Goal: Task Accomplishment & Management: Manage account settings

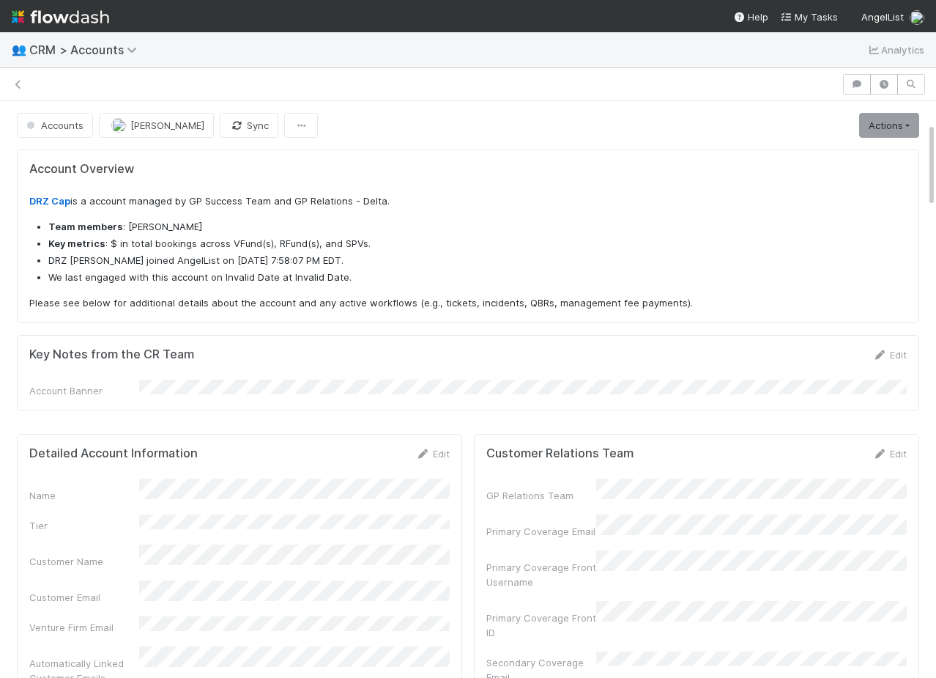
scroll to position [144, 0]
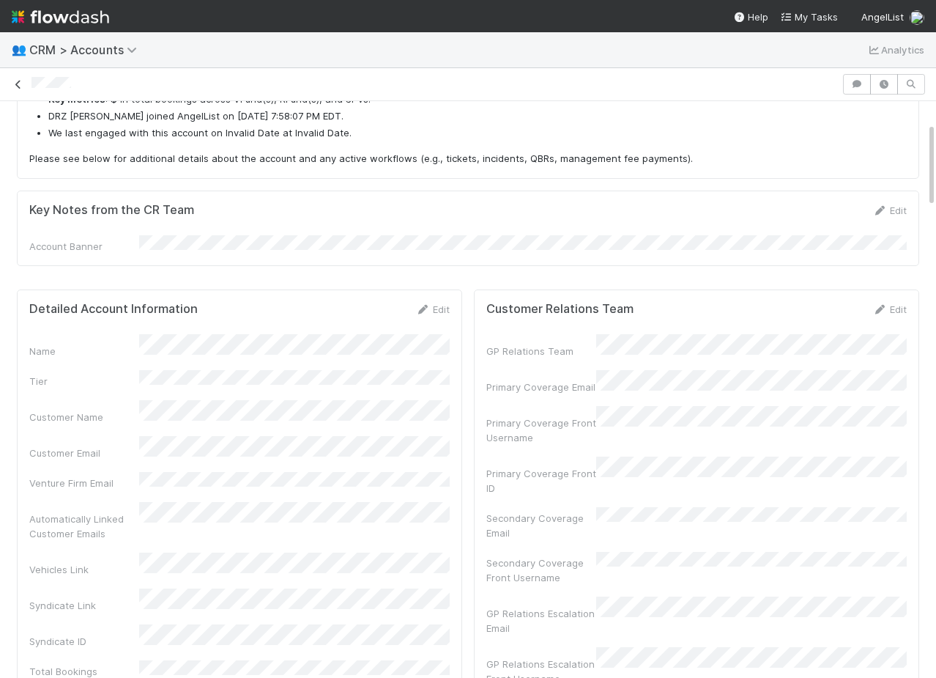
click at [18, 81] on icon at bounding box center [18, 85] width 15 height 10
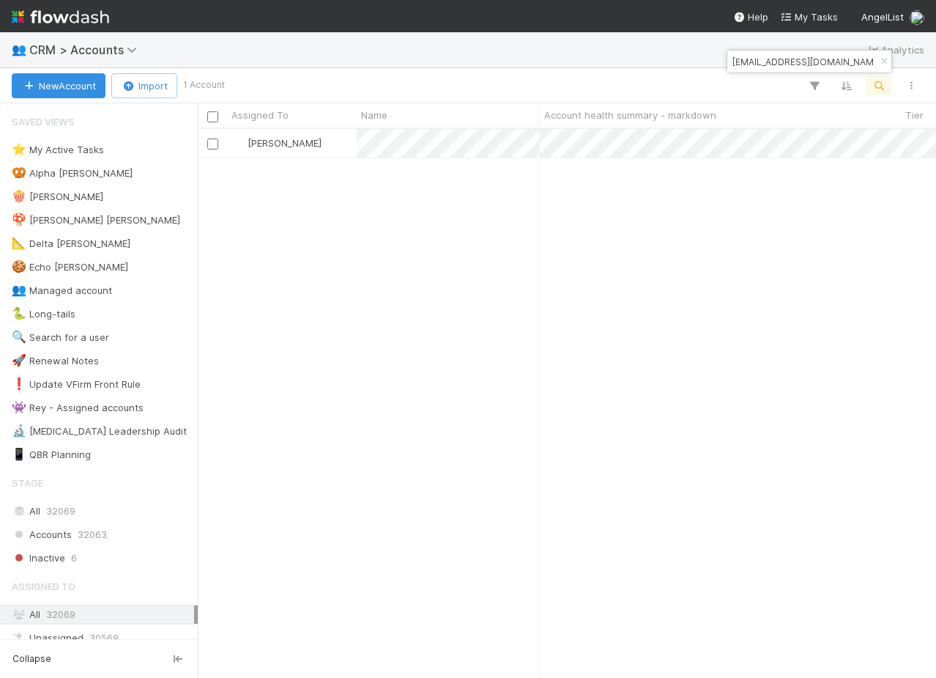
scroll to position [548, 738]
click at [880, 59] on icon "button" at bounding box center [884, 61] width 15 height 9
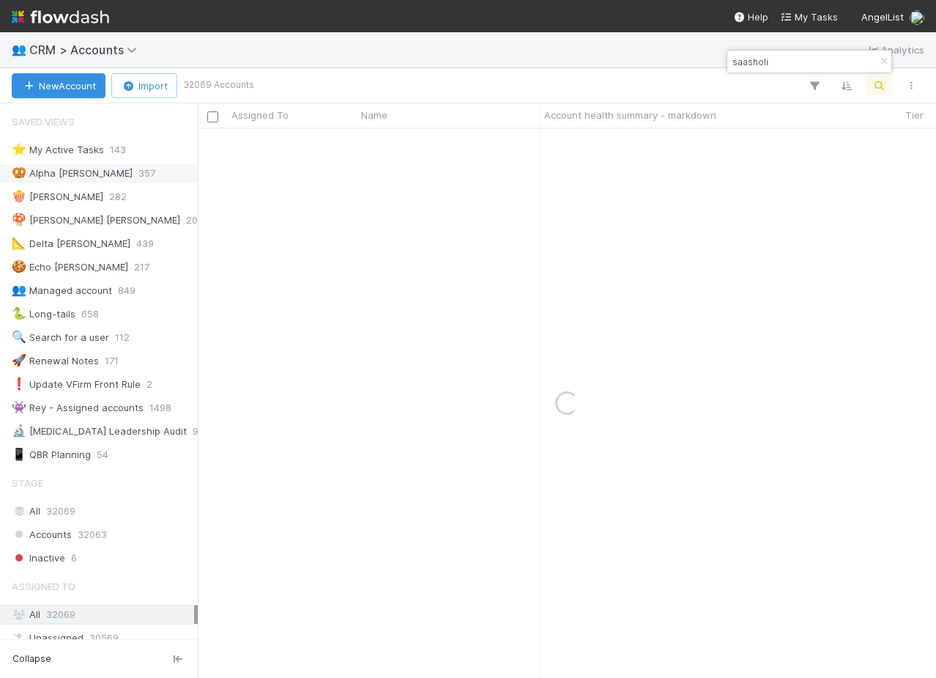
type input "saasholi"
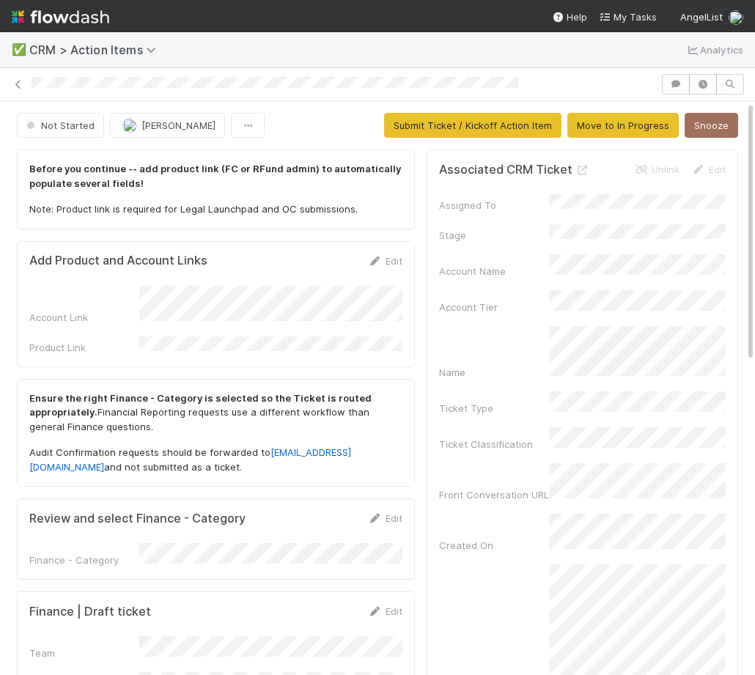
click at [386, 266] on div "Edit" at bounding box center [385, 260] width 34 height 15
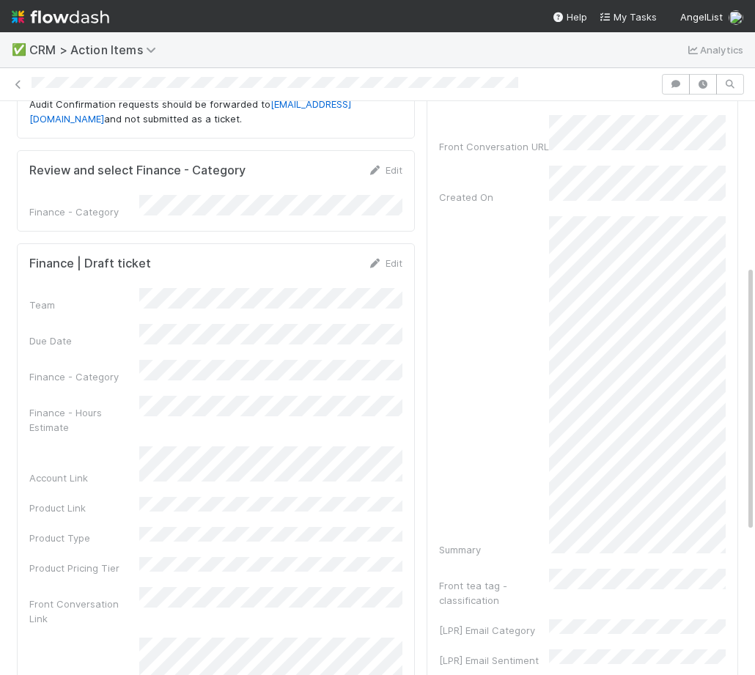
scroll to position [368, 0]
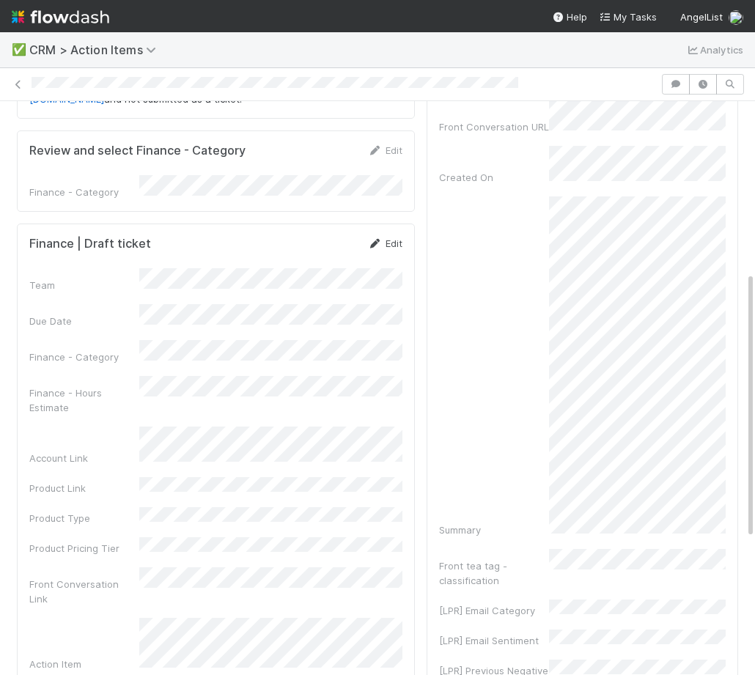
click at [398, 237] on link "Edit" at bounding box center [385, 243] width 34 height 12
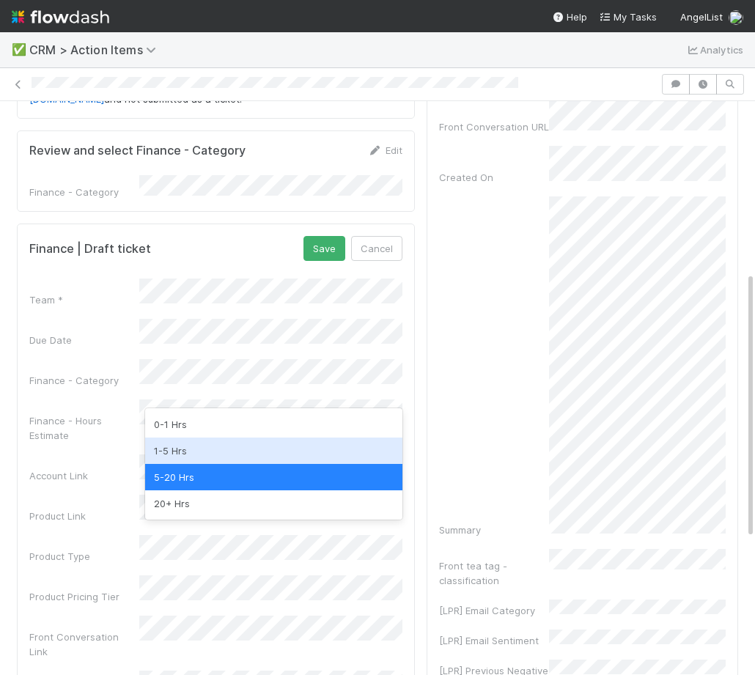
click at [226, 445] on div "1-5 Hrs" at bounding box center [273, 450] width 257 height 26
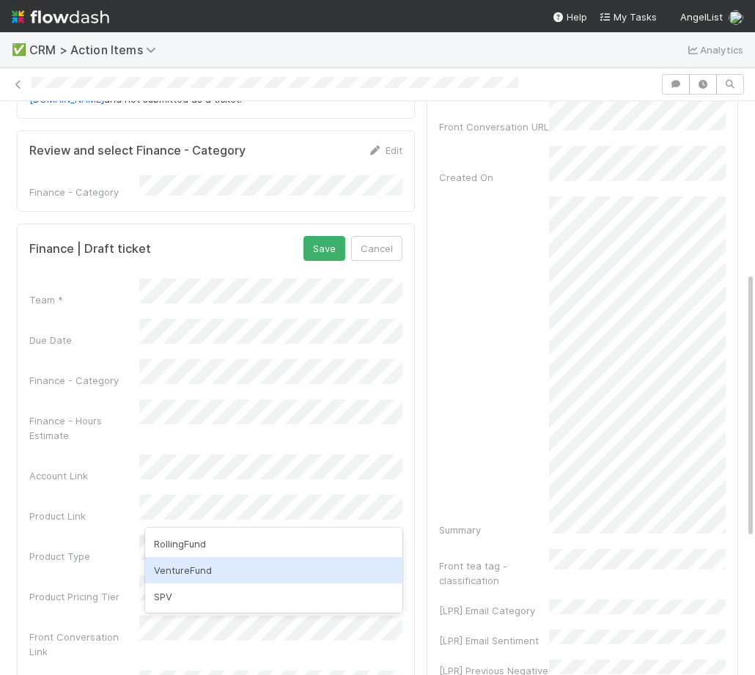
click at [198, 566] on div "VentureFund" at bounding box center [273, 570] width 257 height 26
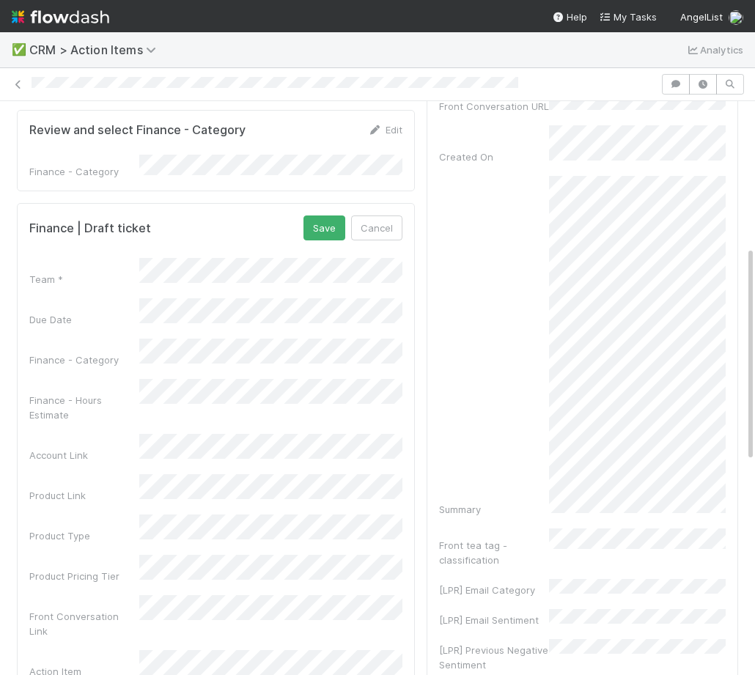
scroll to position [371, 0]
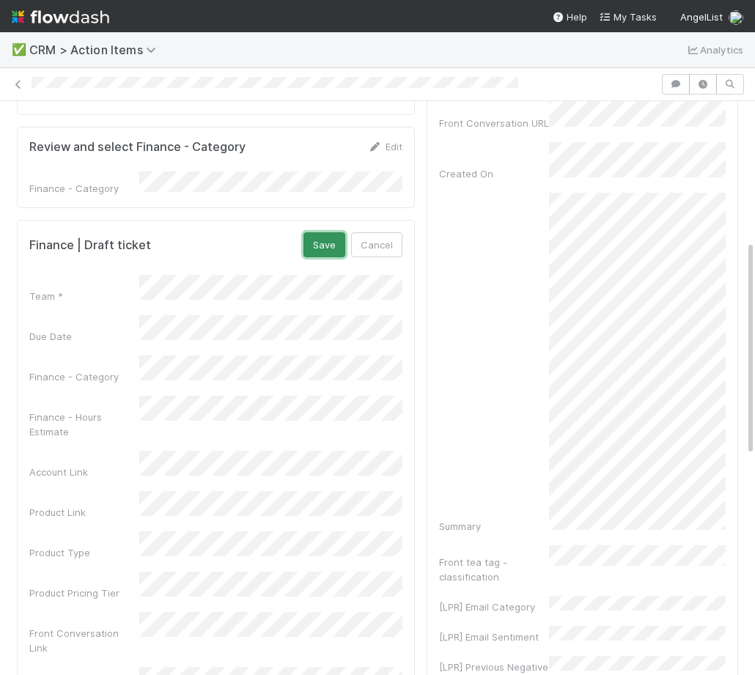
click at [312, 232] on button "Save" at bounding box center [324, 244] width 42 height 25
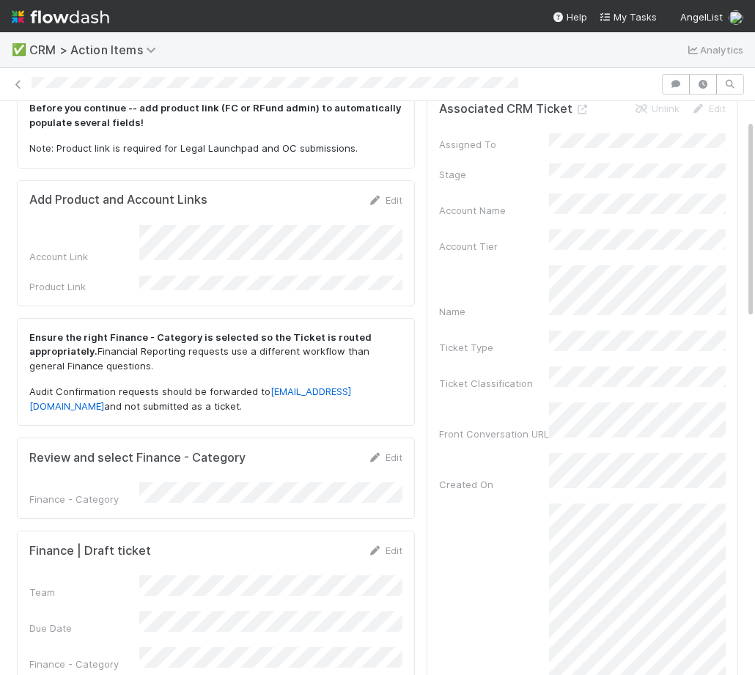
scroll to position [53, 0]
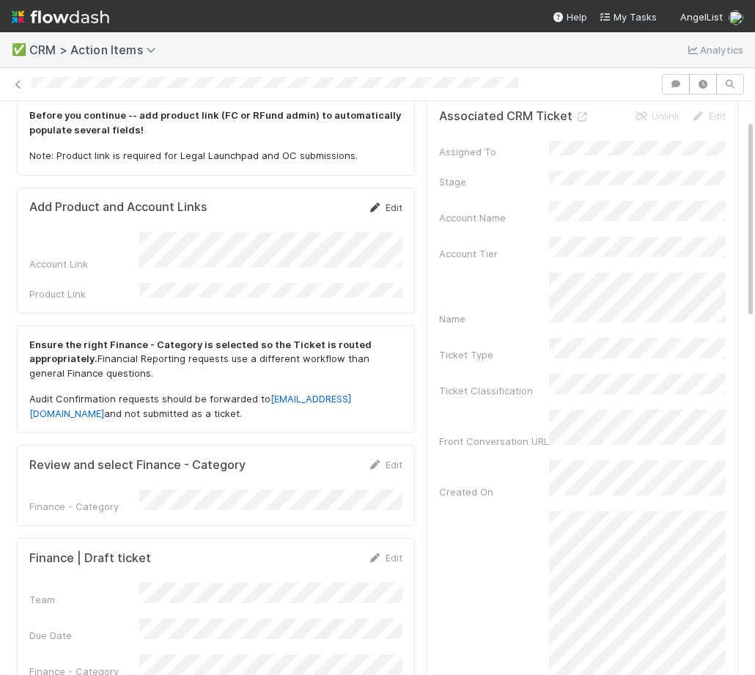
click at [389, 202] on link "Edit" at bounding box center [385, 207] width 34 height 12
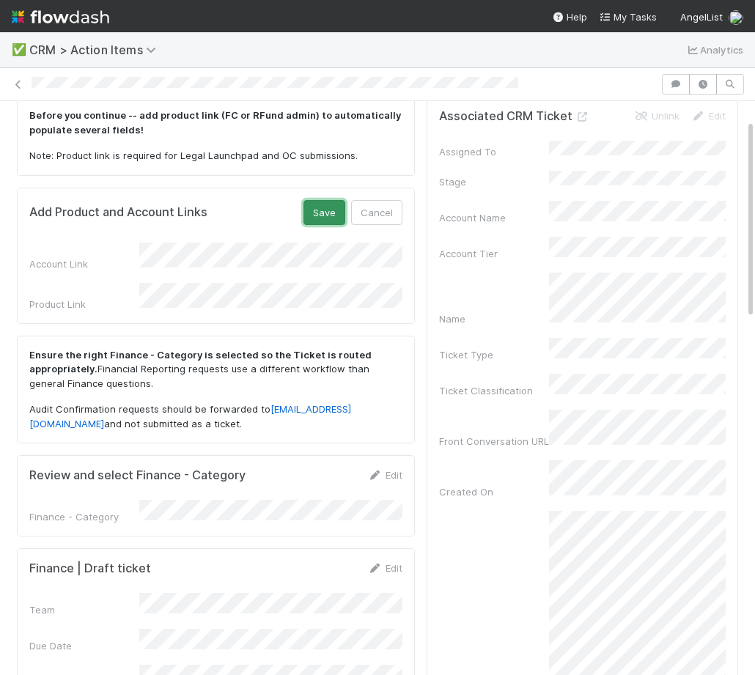
click at [330, 212] on button "Save" at bounding box center [324, 212] width 42 height 25
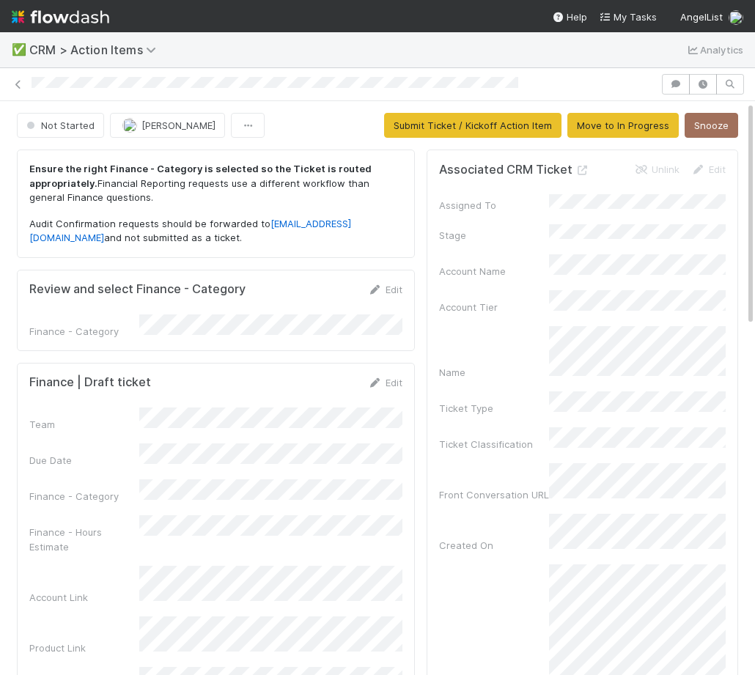
scroll to position [1, 0]
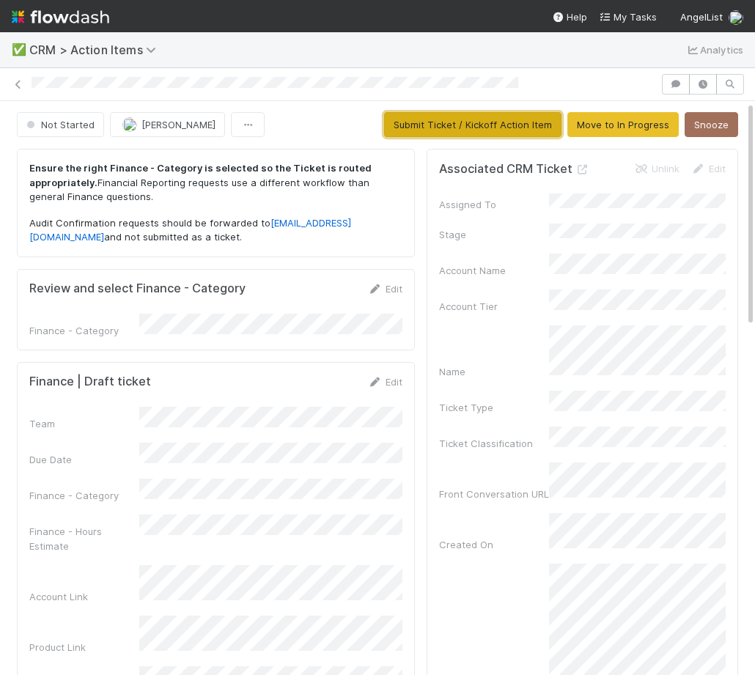
click at [440, 125] on button "Submit Ticket / Kickoff Action Item" at bounding box center [472, 124] width 177 height 25
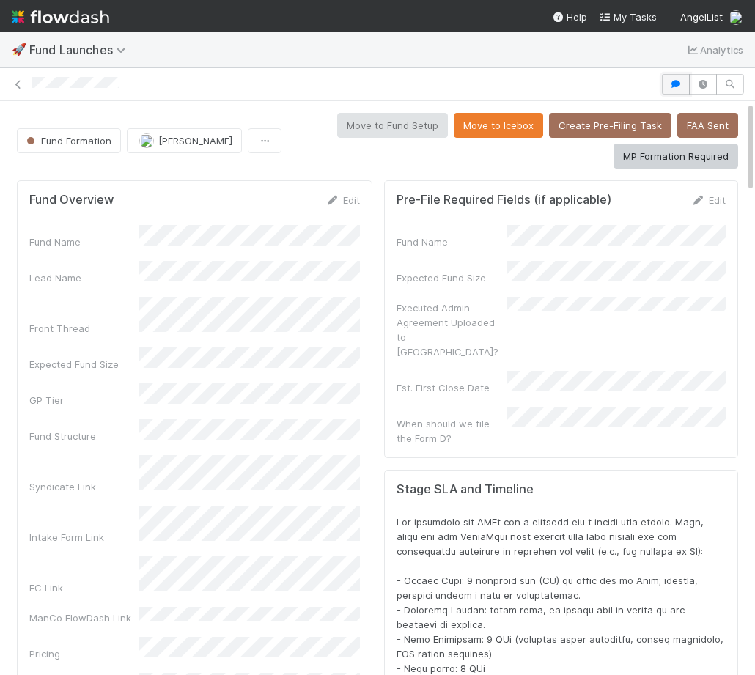
click at [671, 89] on button "button" at bounding box center [675, 84] width 28 height 21
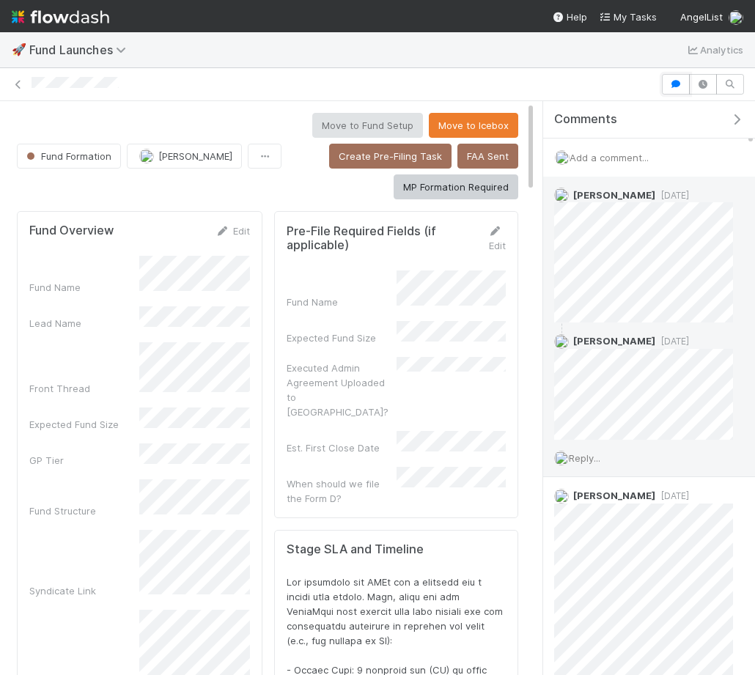
scroll to position [145, 0]
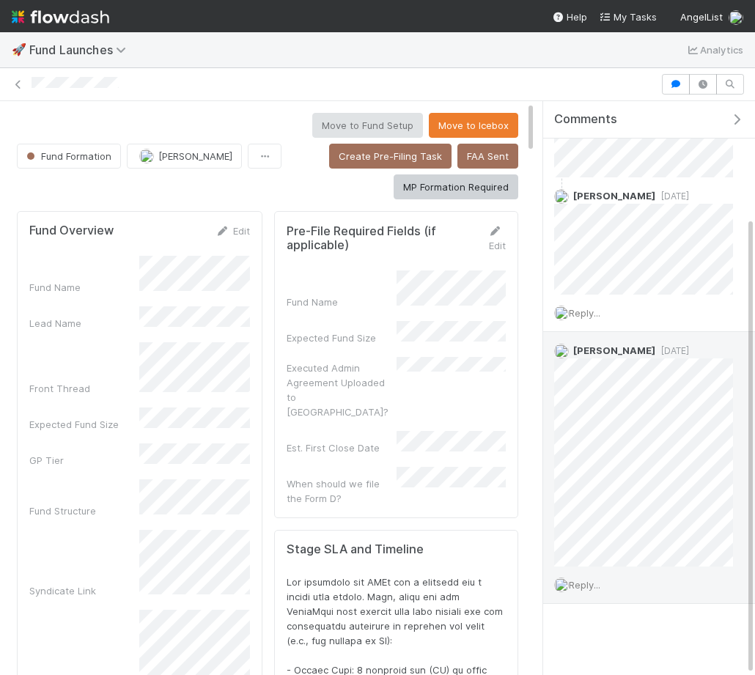
click at [585, 576] on div "Reply..." at bounding box center [643, 584] width 201 height 37
click at [583, 582] on span "Reply..." at bounding box center [583, 585] width 31 height 12
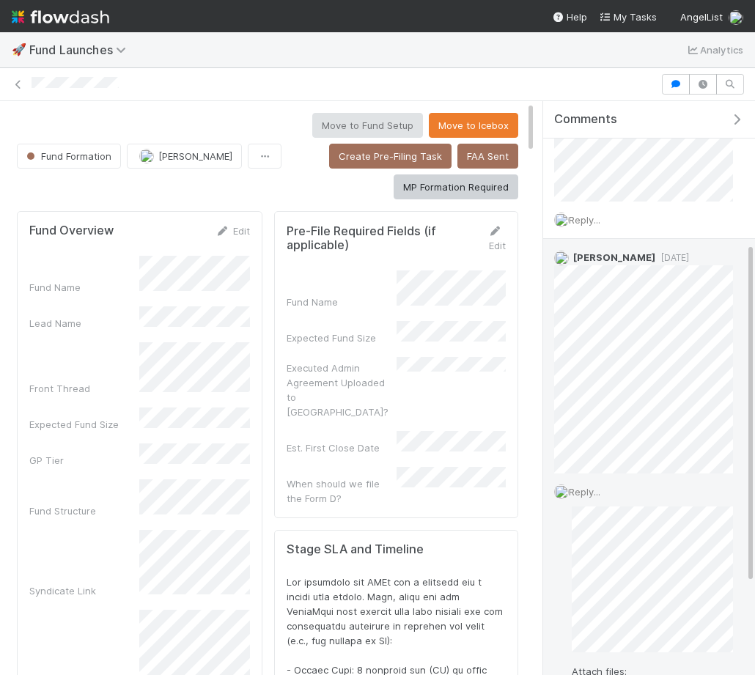
scroll to position [309, 0]
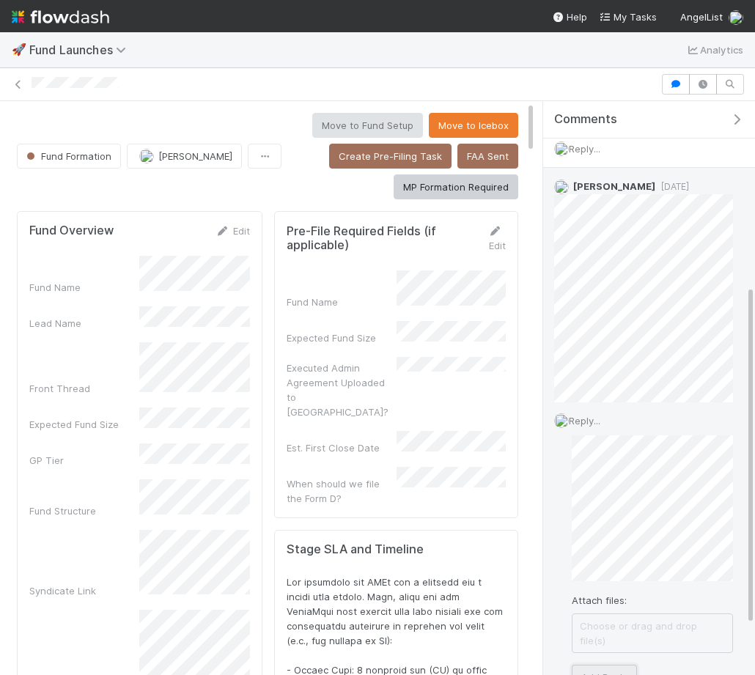
click at [606, 664] on button "Add Reply" at bounding box center [603, 676] width 65 height 25
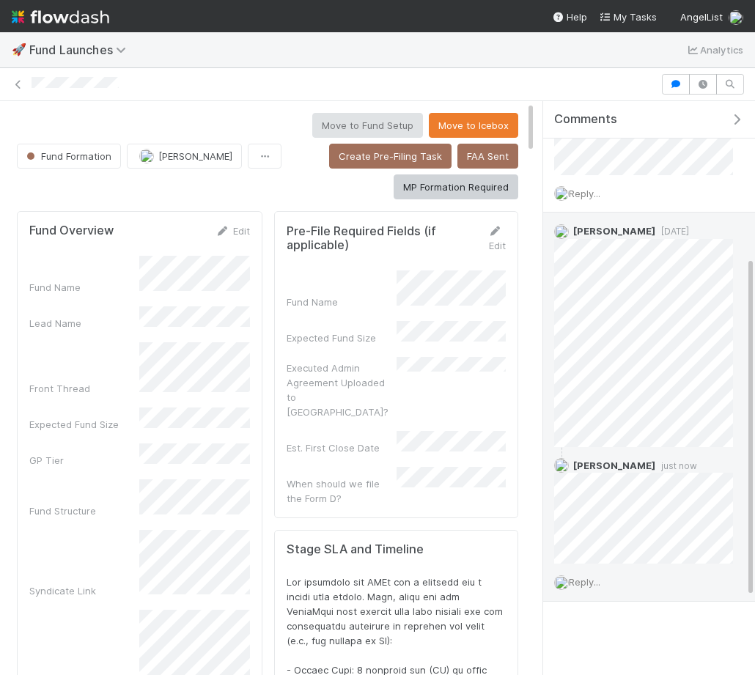
scroll to position [262, 0]
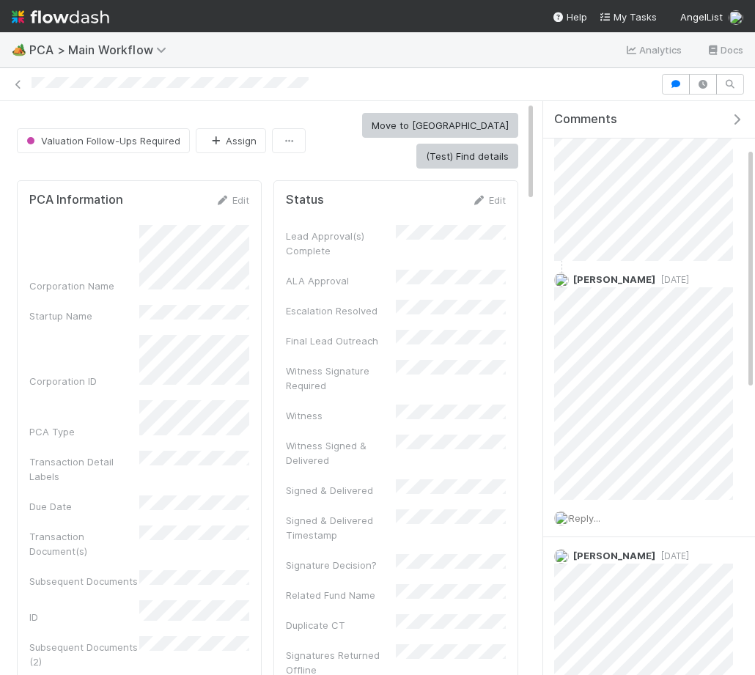
scroll to position [128, 0]
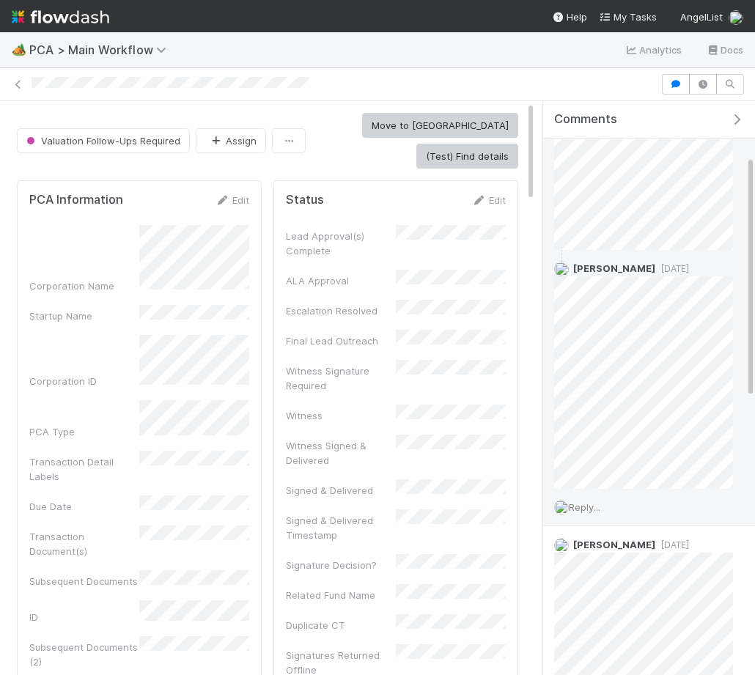
click at [592, 505] on span "Reply..." at bounding box center [583, 507] width 31 height 12
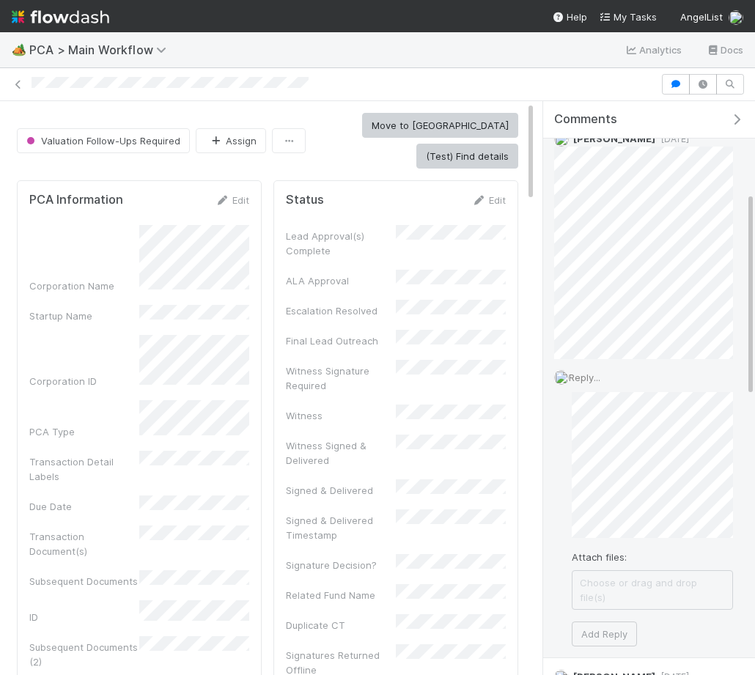
scroll to position [253, 0]
click at [597, 626] on button "Add Reply" at bounding box center [603, 638] width 65 height 25
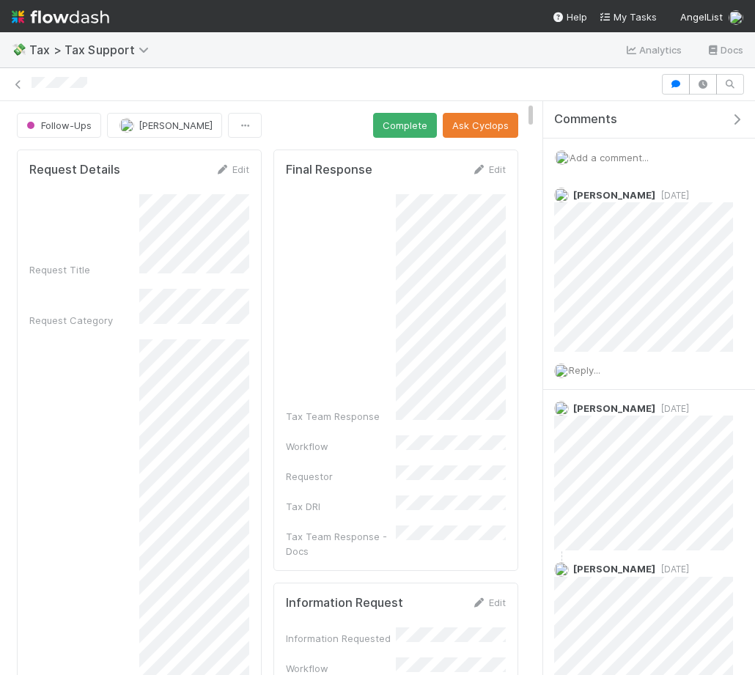
click at [609, 155] on span "Add a comment..." at bounding box center [608, 158] width 79 height 12
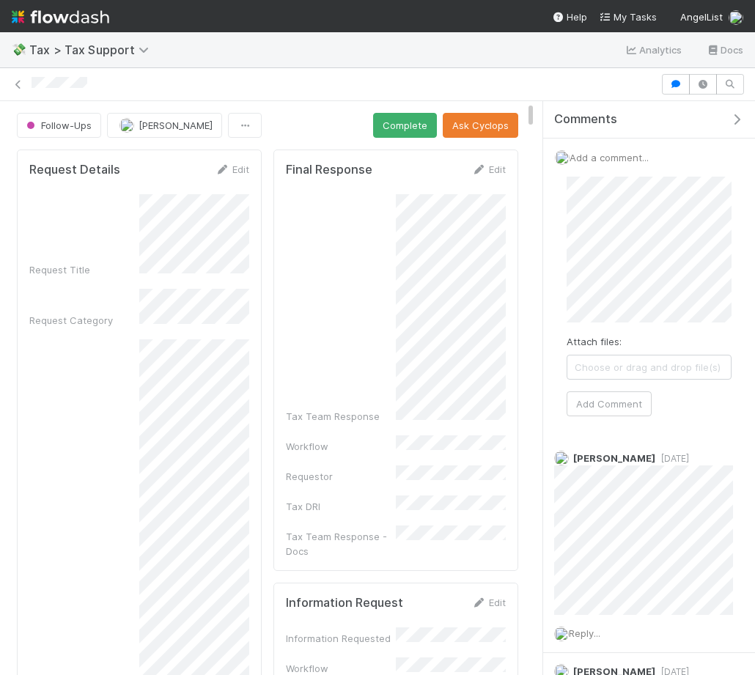
click at [612, 390] on div "Attach files: Choose or drag and drop file(s) Add Comment" at bounding box center [648, 297] width 165 height 240
click at [611, 404] on button "Add Comment" at bounding box center [608, 403] width 85 height 25
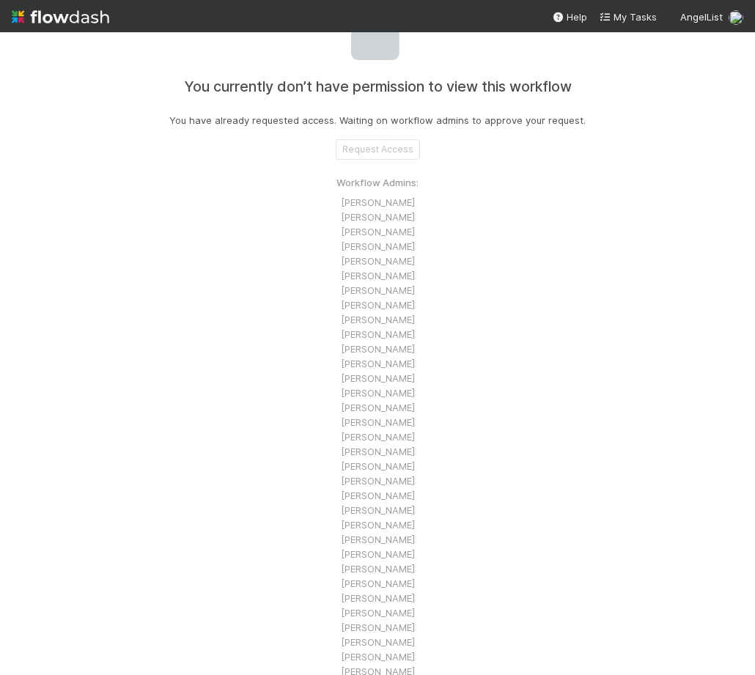
scroll to position [59, 0]
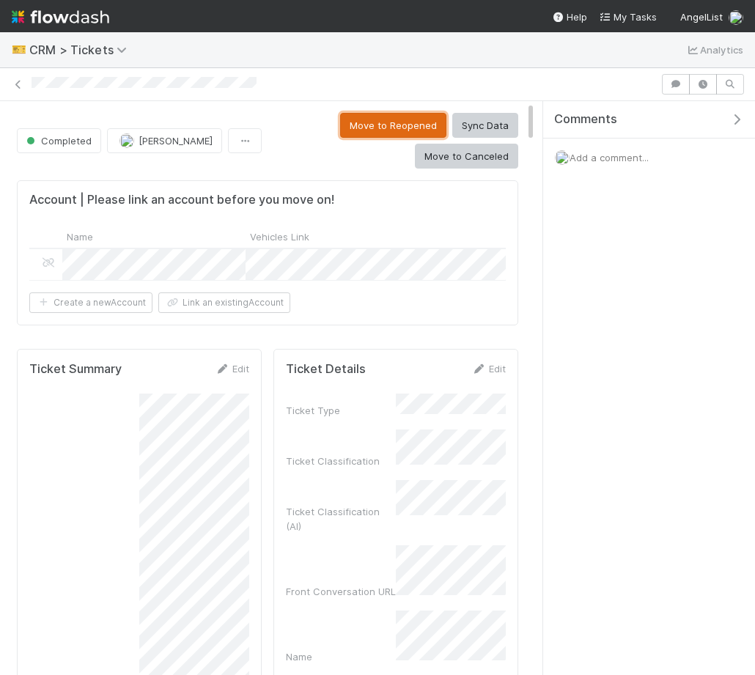
click at [340, 130] on button "Move to Reopened" at bounding box center [393, 125] width 106 height 25
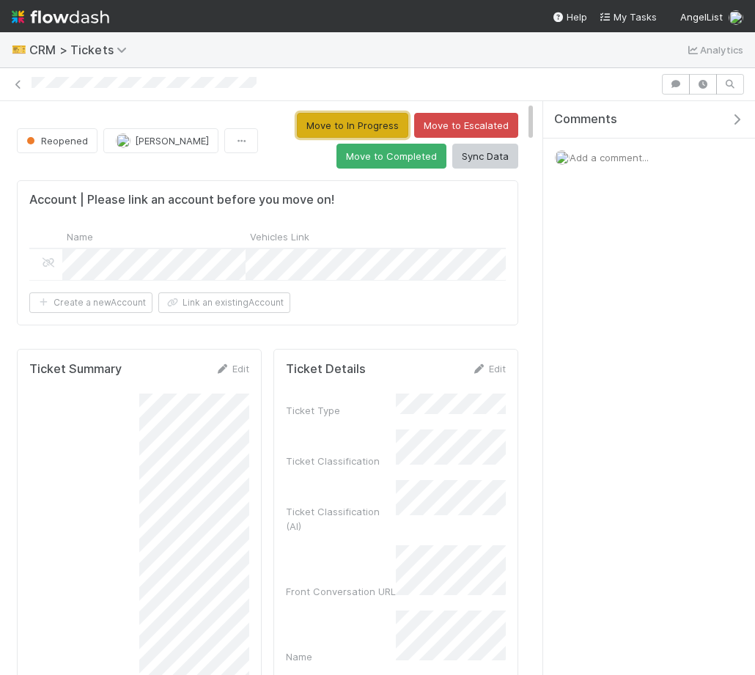
click at [326, 128] on button "Move to In Progress" at bounding box center [352, 125] width 111 height 25
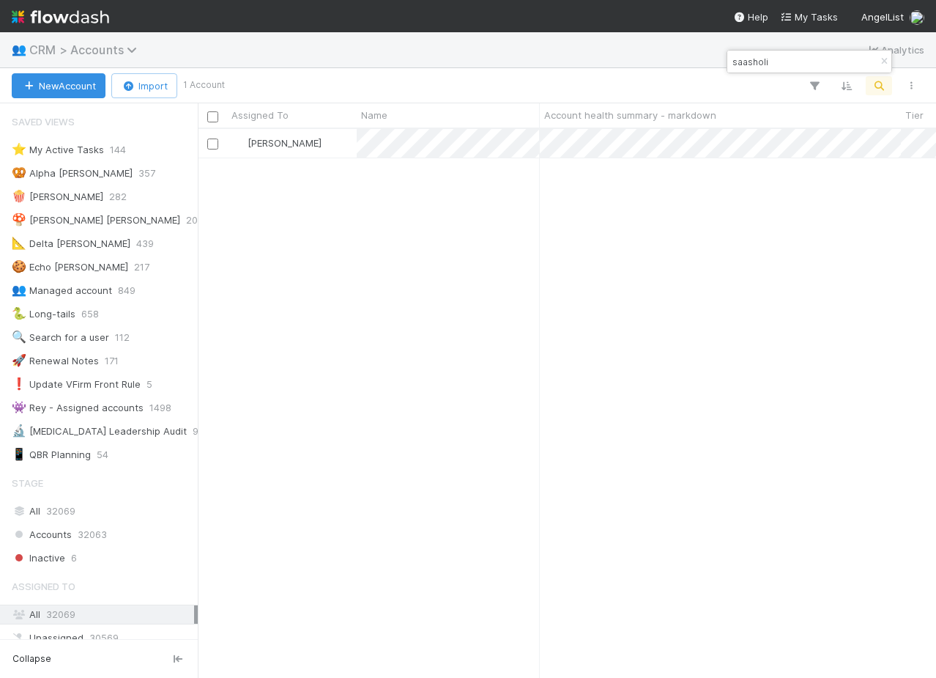
scroll to position [548, 738]
click at [112, 48] on span "CRM > Accounts" at bounding box center [86, 49] width 115 height 15
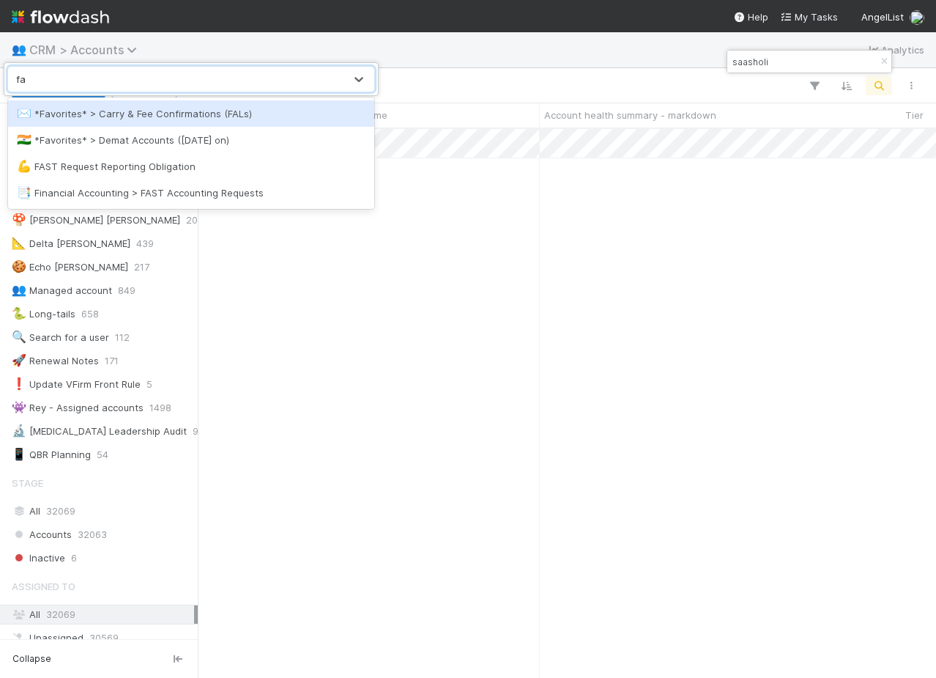
type input "fal"
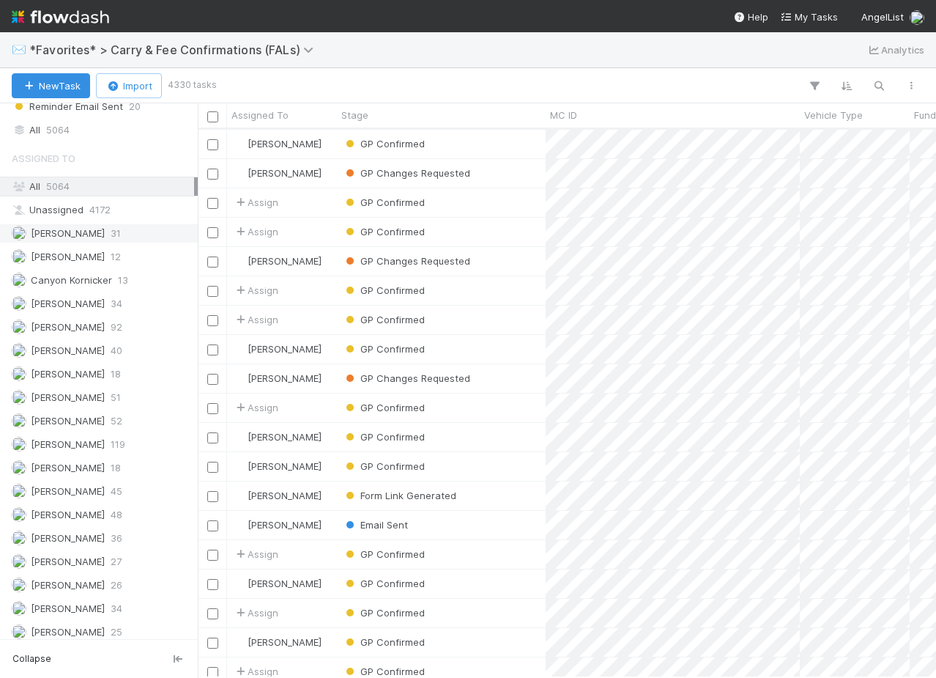
click at [113, 240] on div "Amy Saks 31" at bounding box center [103, 233] width 182 height 18
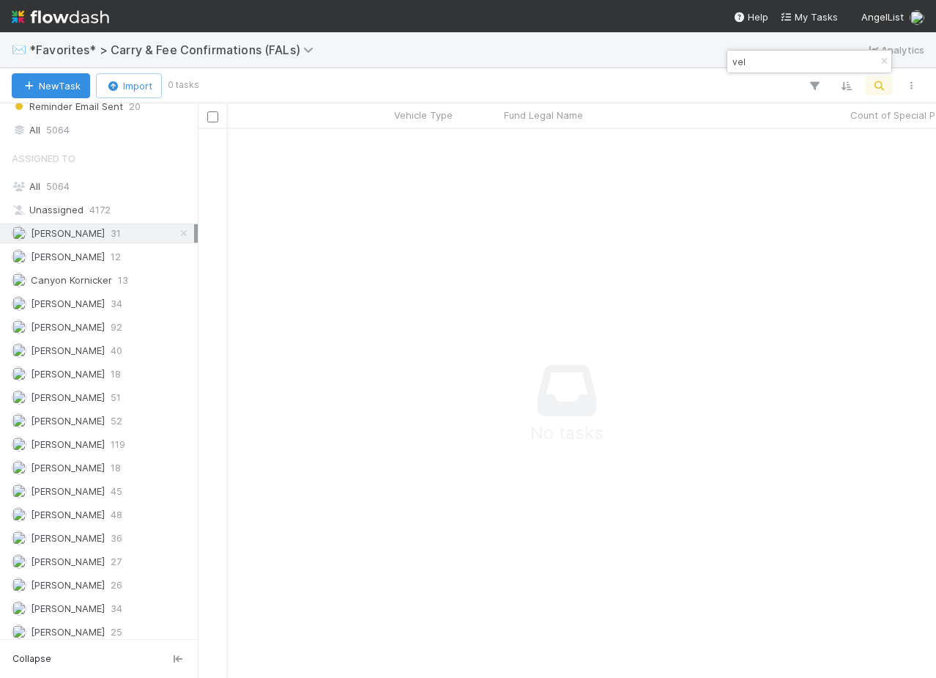
type input "vela"
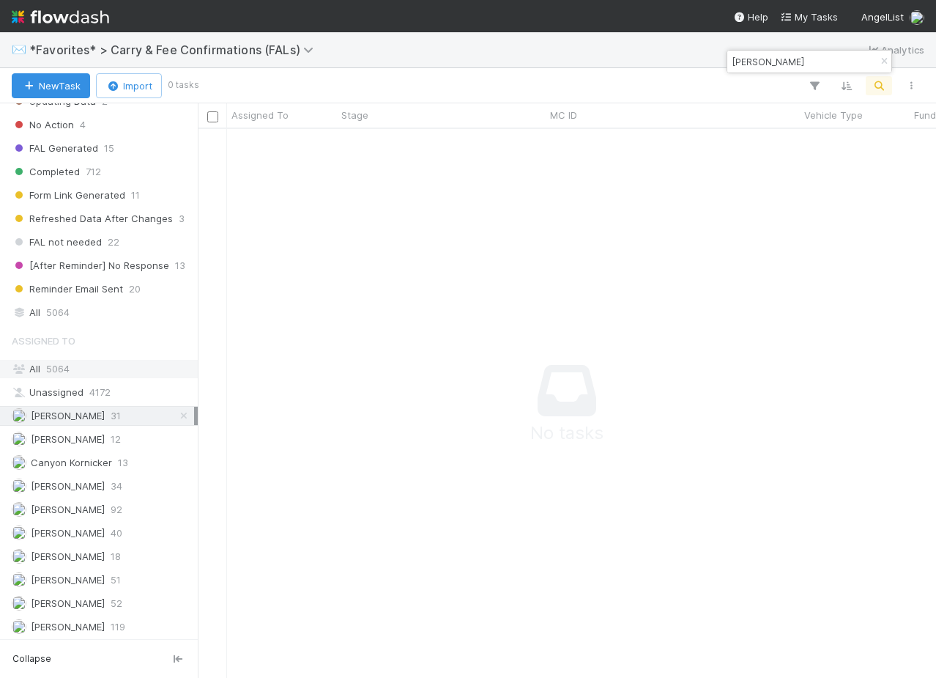
click at [78, 374] on div "All 5064" at bounding box center [103, 369] width 182 height 18
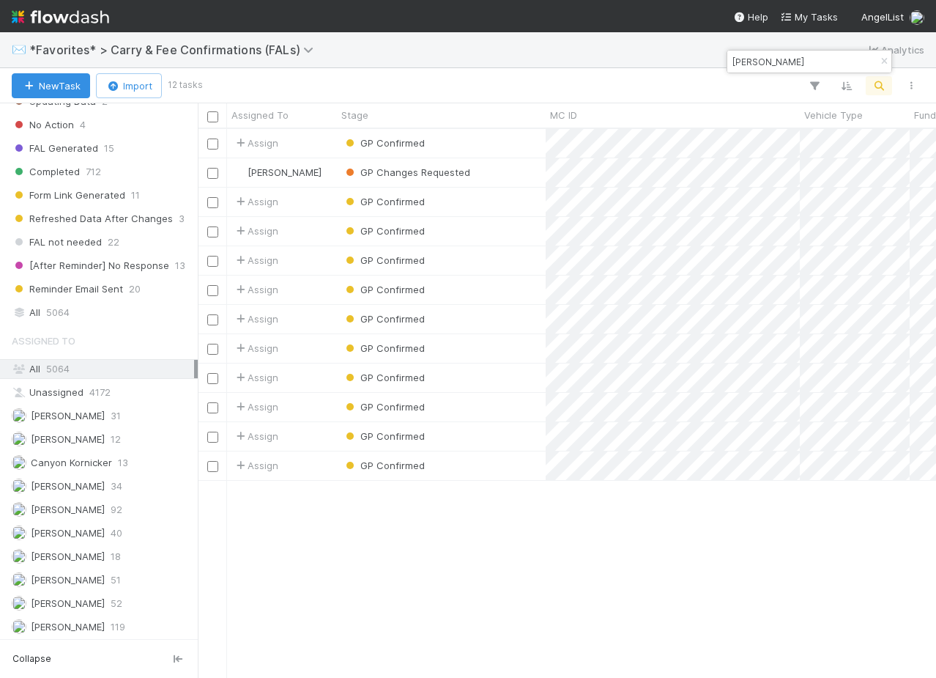
click at [511, 542] on div "Assign GP Confirmed 3/21/25, 6:50:34 PM 8/28/25, 6:44:01 AM 1 Nadia Koritareva …" at bounding box center [567, 402] width 738 height 547
click at [394, 49] on div "✉️ *Favorites* > Carry & Fee Confirmations (FALs) Analytics" at bounding box center [468, 49] width 936 height 35
click at [502, 170] on div "GP Changes Requested" at bounding box center [441, 172] width 209 height 29
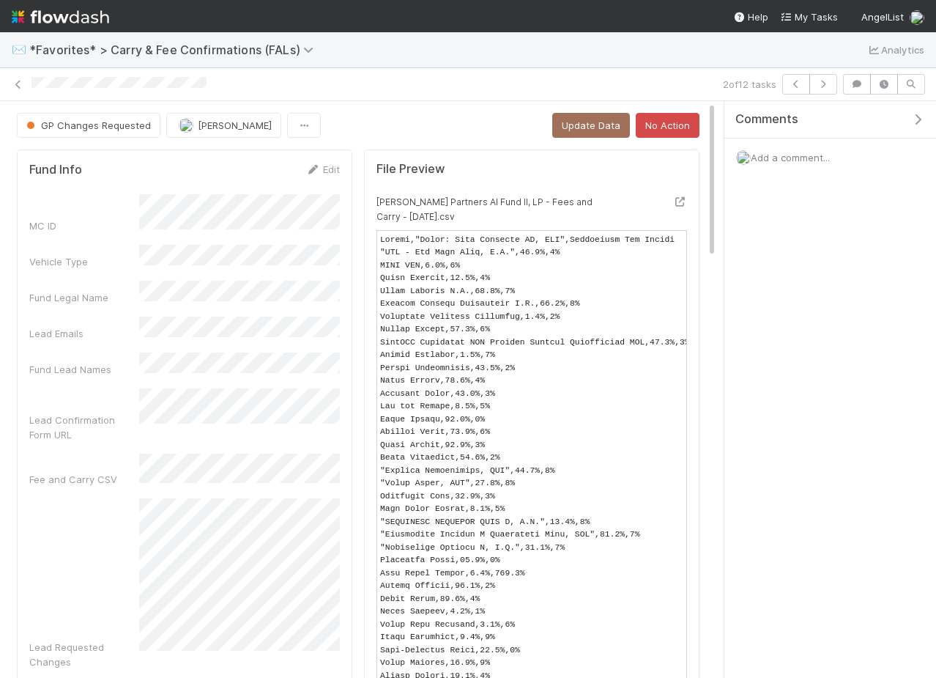
click at [919, 120] on icon "button" at bounding box center [918, 120] width 15 height 12
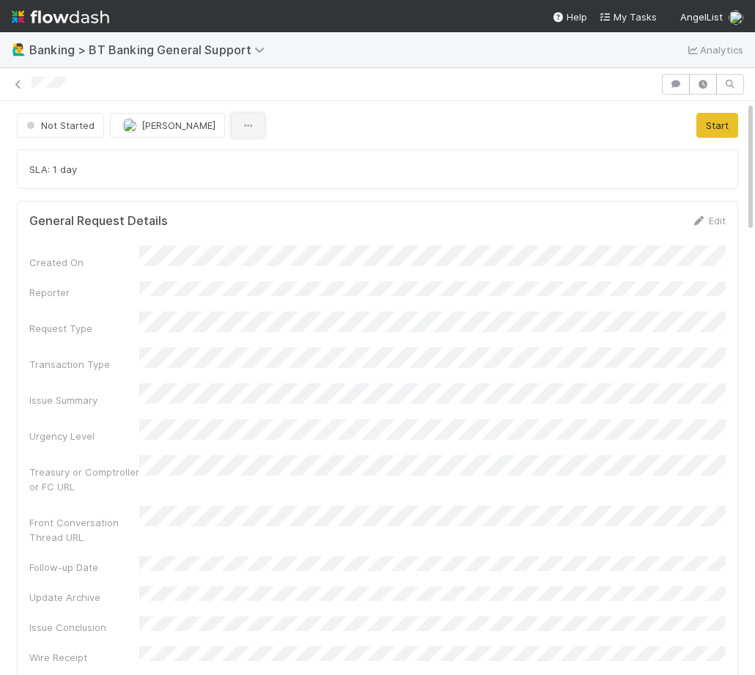
click at [234, 133] on button "button" at bounding box center [248, 125] width 34 height 25
click at [244, 127] on icon "button" at bounding box center [247, 126] width 15 height 10
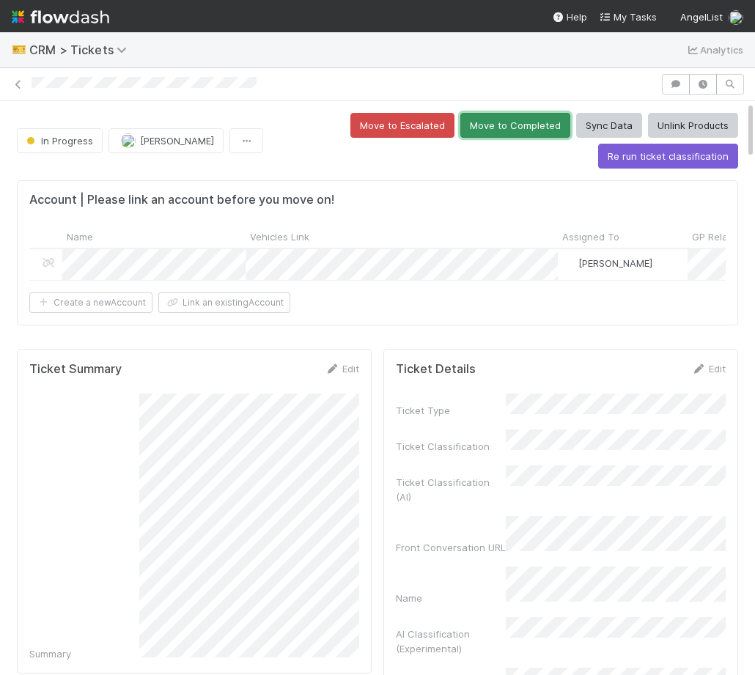
click at [504, 137] on button "Move to Completed" at bounding box center [515, 125] width 110 height 25
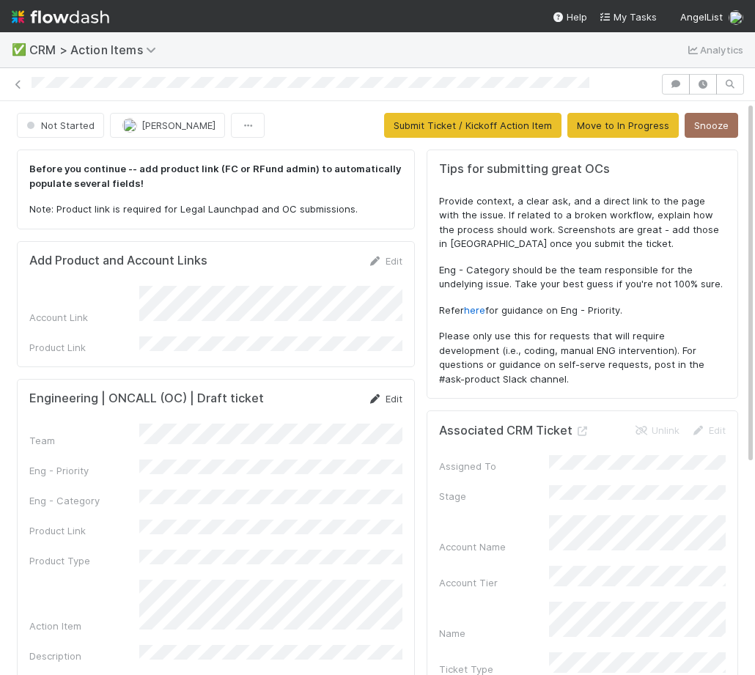
click at [392, 393] on link "Edit" at bounding box center [385, 399] width 34 height 12
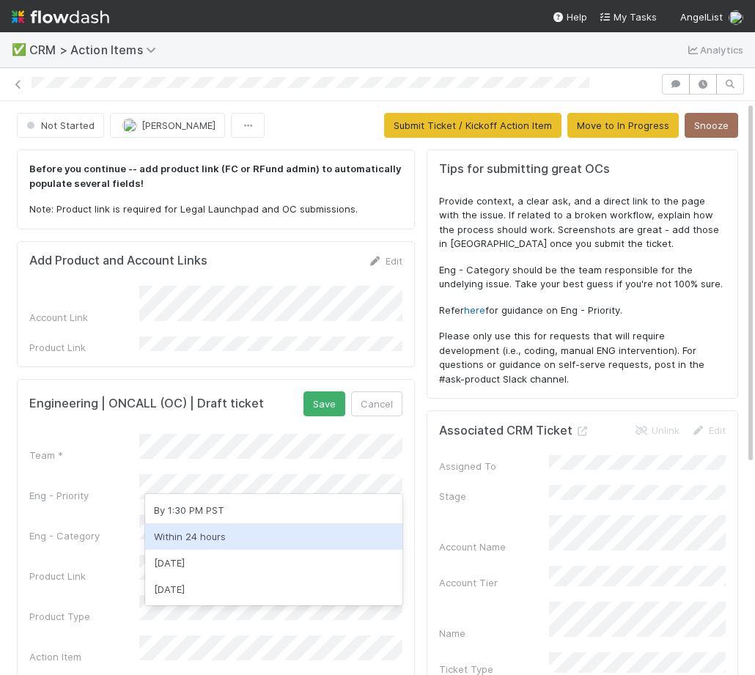
click at [245, 533] on div "Within 24 hours" at bounding box center [273, 536] width 257 height 26
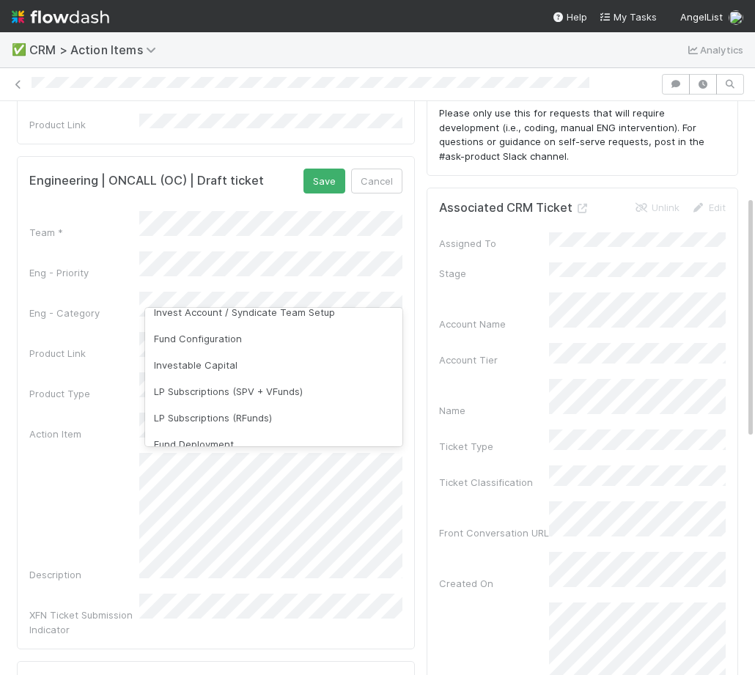
scroll to position [147, 0]
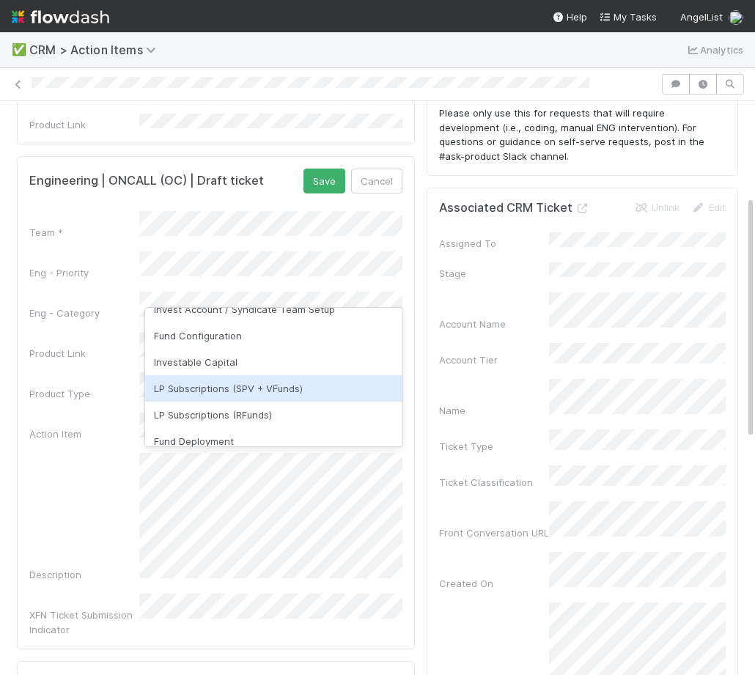
click at [215, 393] on div "LP Subscriptions (SPV + VFunds)" at bounding box center [273, 388] width 257 height 26
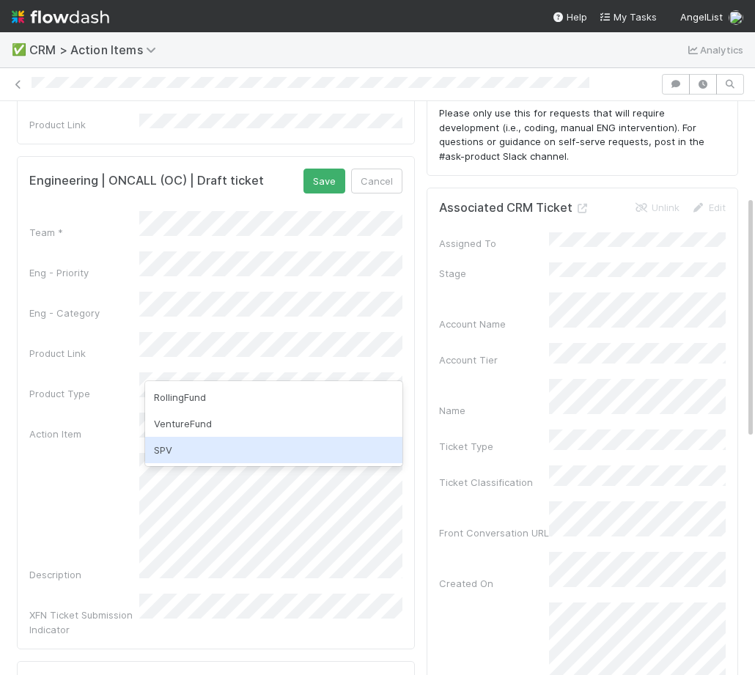
click at [200, 443] on div "SPV" at bounding box center [273, 450] width 257 height 26
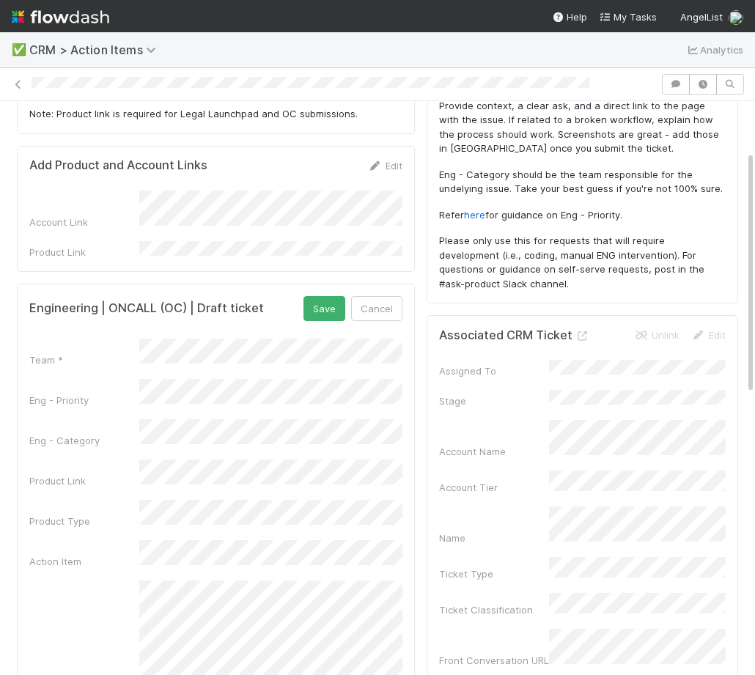
scroll to position [0, 0]
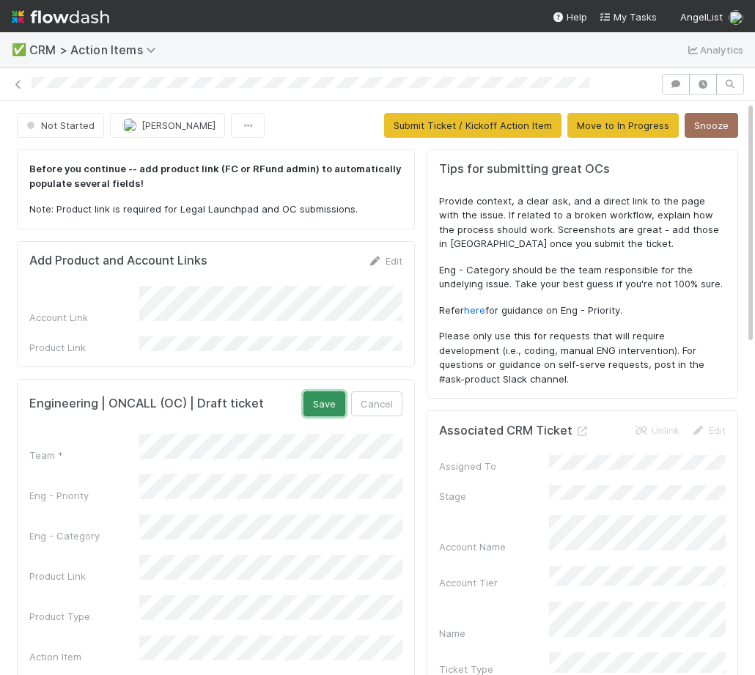
click at [327, 400] on button "Save" at bounding box center [324, 403] width 42 height 25
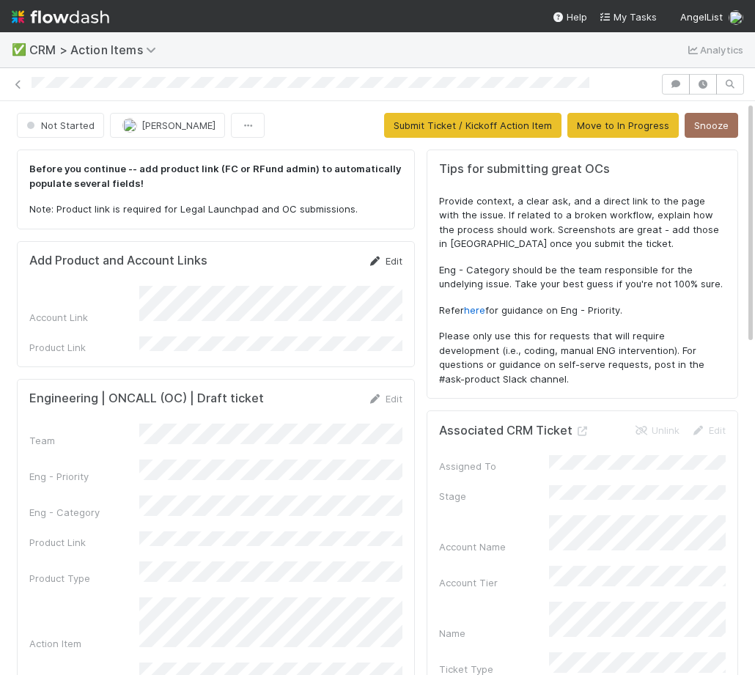
click at [398, 258] on link "Edit" at bounding box center [385, 261] width 34 height 12
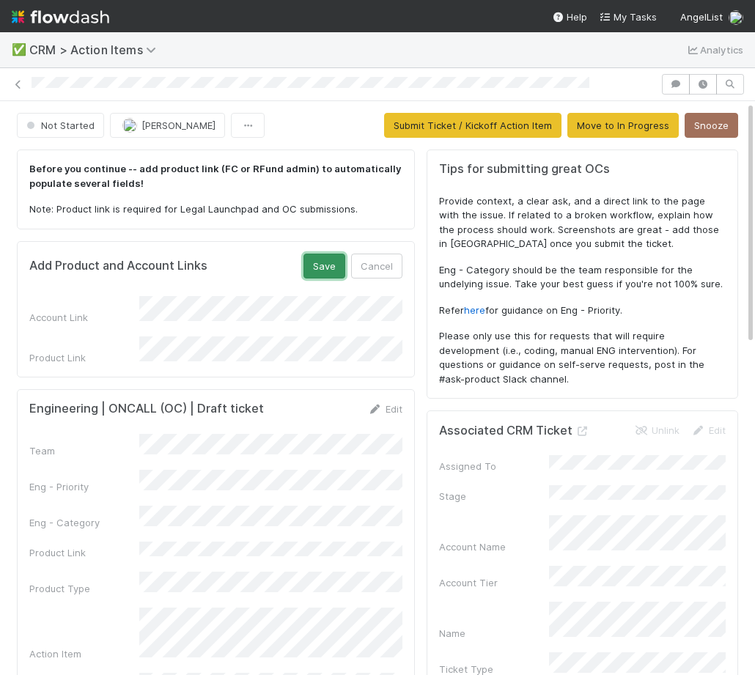
click at [312, 257] on button "Save" at bounding box center [324, 265] width 42 height 25
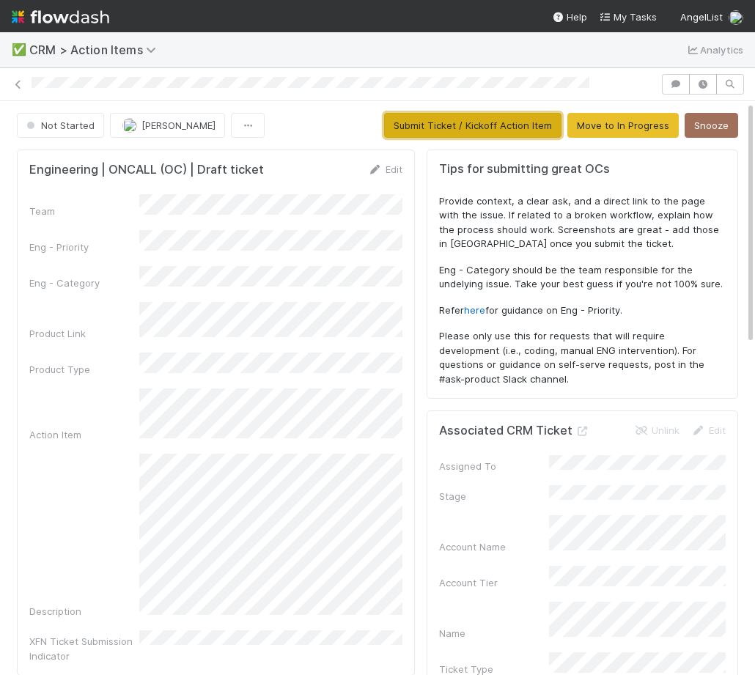
click at [477, 132] on button "Submit Ticket / Kickoff Action Item" at bounding box center [472, 125] width 177 height 25
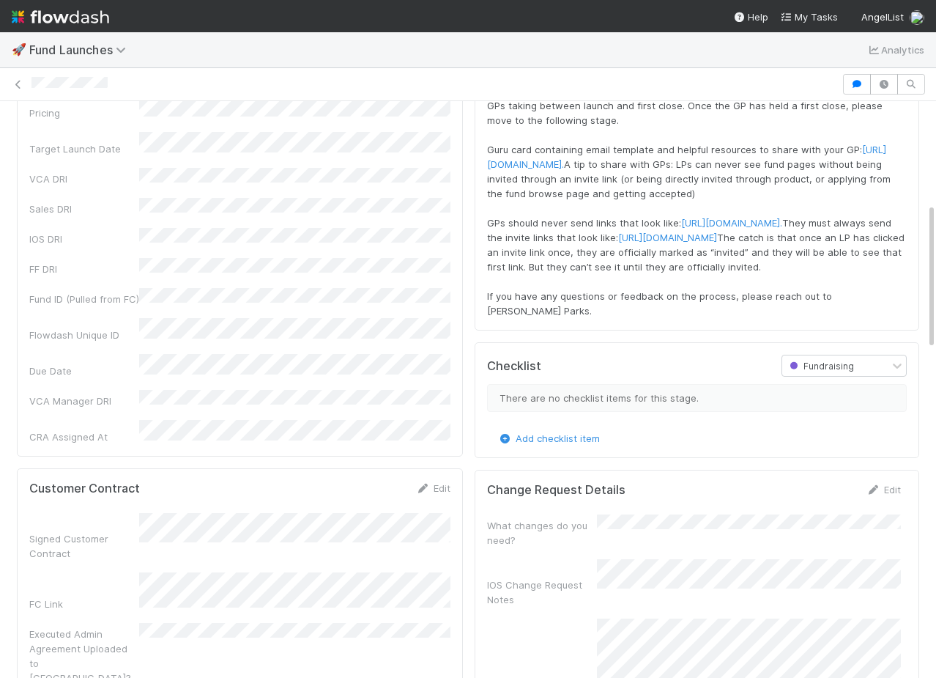
scroll to position [516, 0]
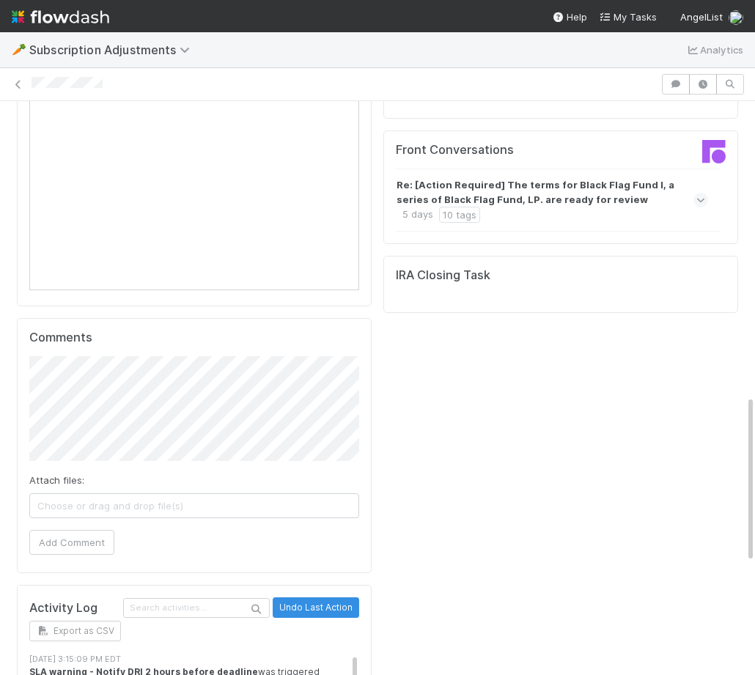
scroll to position [1013, 0]
